Goal: Task Accomplishment & Management: Use online tool/utility

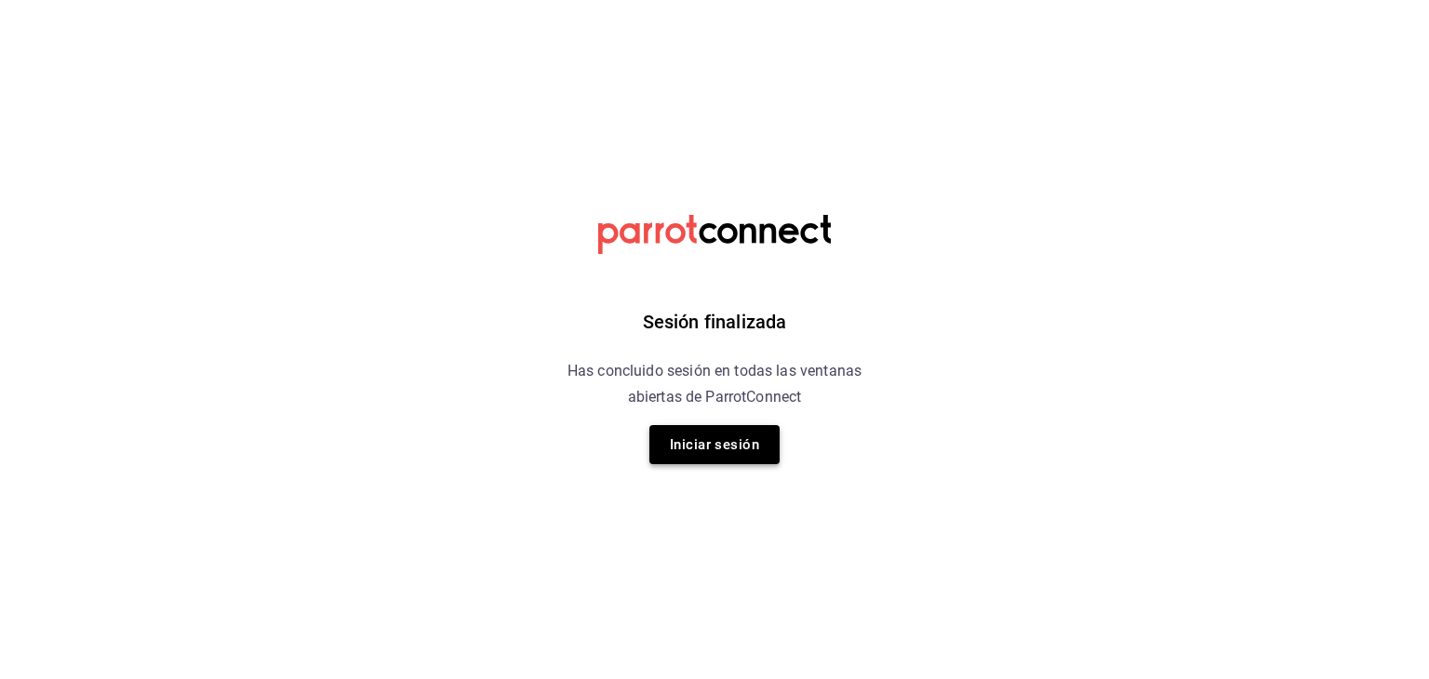
click at [741, 445] on button "Iniciar sesión" at bounding box center [714, 444] width 130 height 39
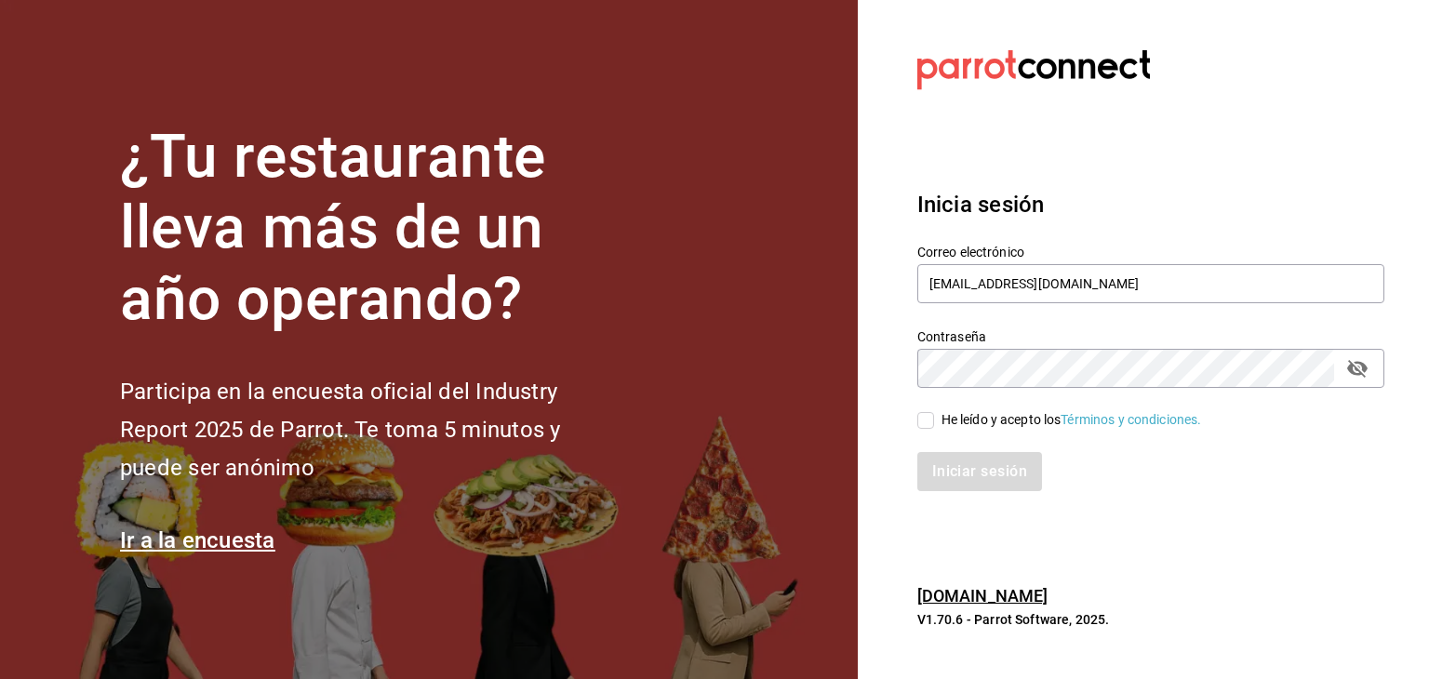
click at [926, 417] on input "He leído y acepto los Términos y condiciones." at bounding box center [925, 420] width 17 height 17
checkbox input "true"
click at [957, 473] on button "Iniciar sesión" at bounding box center [980, 471] width 127 height 39
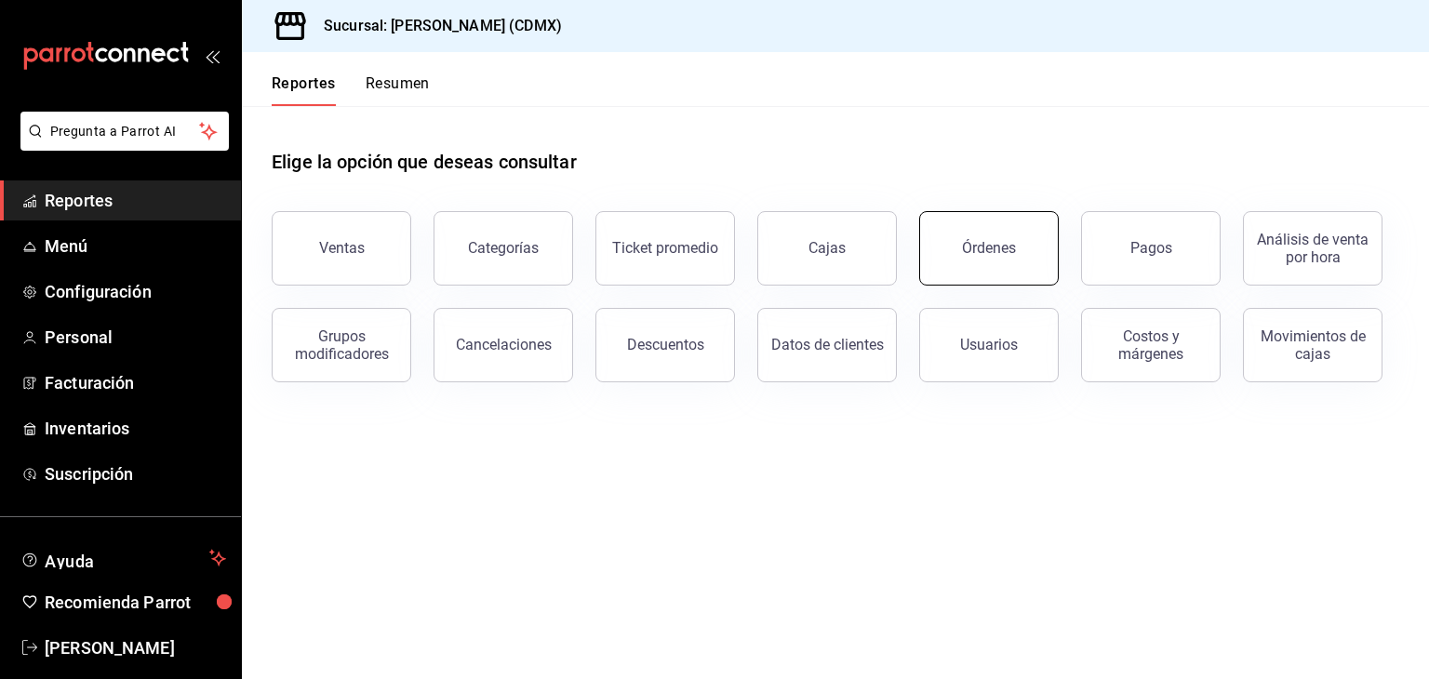
click at [991, 255] on div "Órdenes" at bounding box center [989, 248] width 54 height 18
